Goal: Find specific page/section

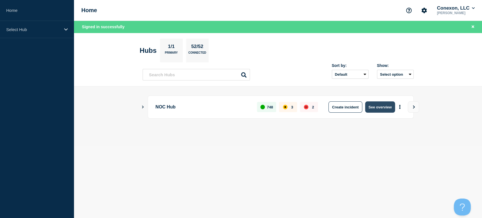
click at [375, 111] on button "See overview" at bounding box center [380, 106] width 30 height 11
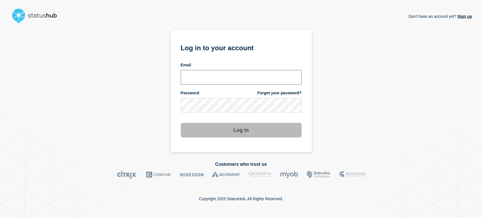
click at [202, 79] on input "email input" at bounding box center [241, 77] width 121 height 15
type input "sean.webb@conexon.us"
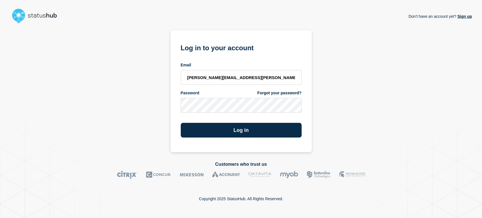
click at [181, 123] on button "Log in" at bounding box center [241, 130] width 121 height 15
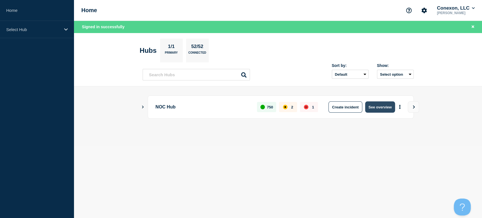
click at [373, 105] on button "See overview" at bounding box center [380, 106] width 30 height 11
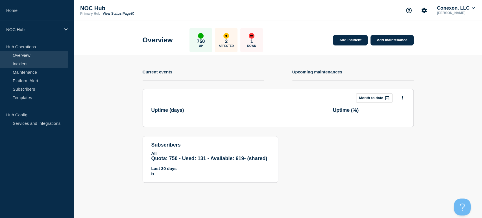
click at [47, 64] on link "Incident" at bounding box center [34, 63] width 68 height 8
